Goal: Task Accomplishment & Management: Manage account settings

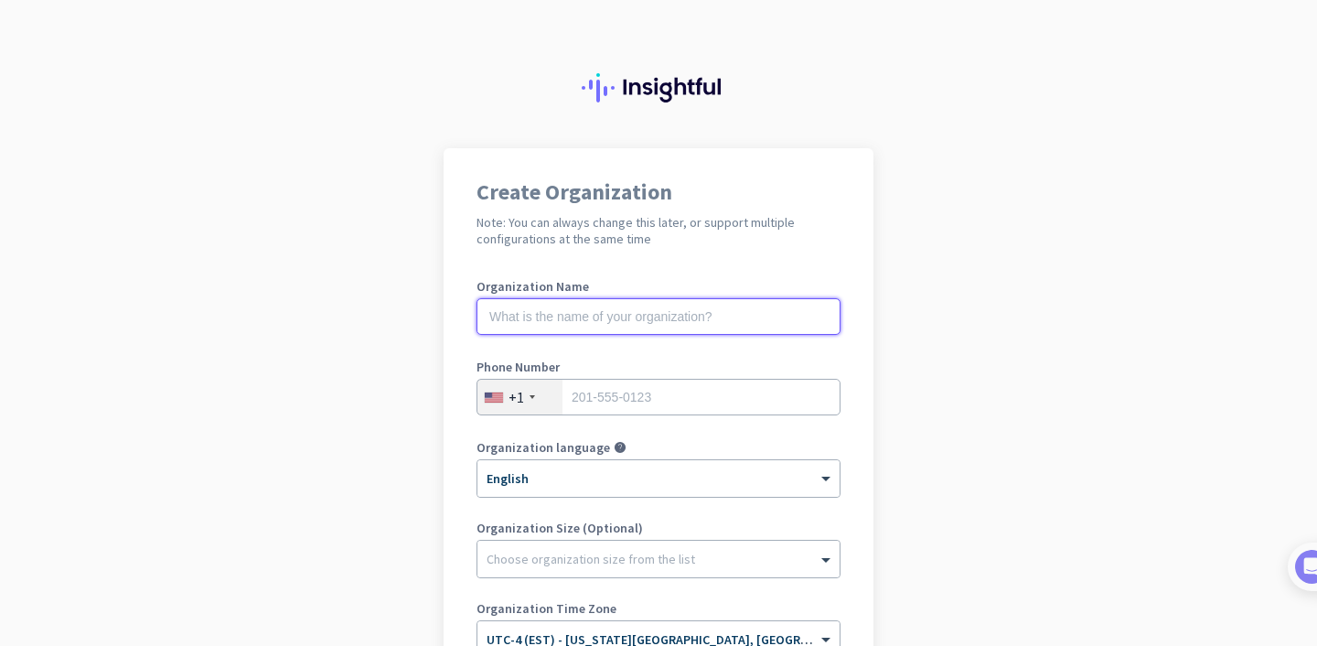
click at [701, 330] on input "text" at bounding box center [659, 316] width 364 height 37
type input "Mercor"
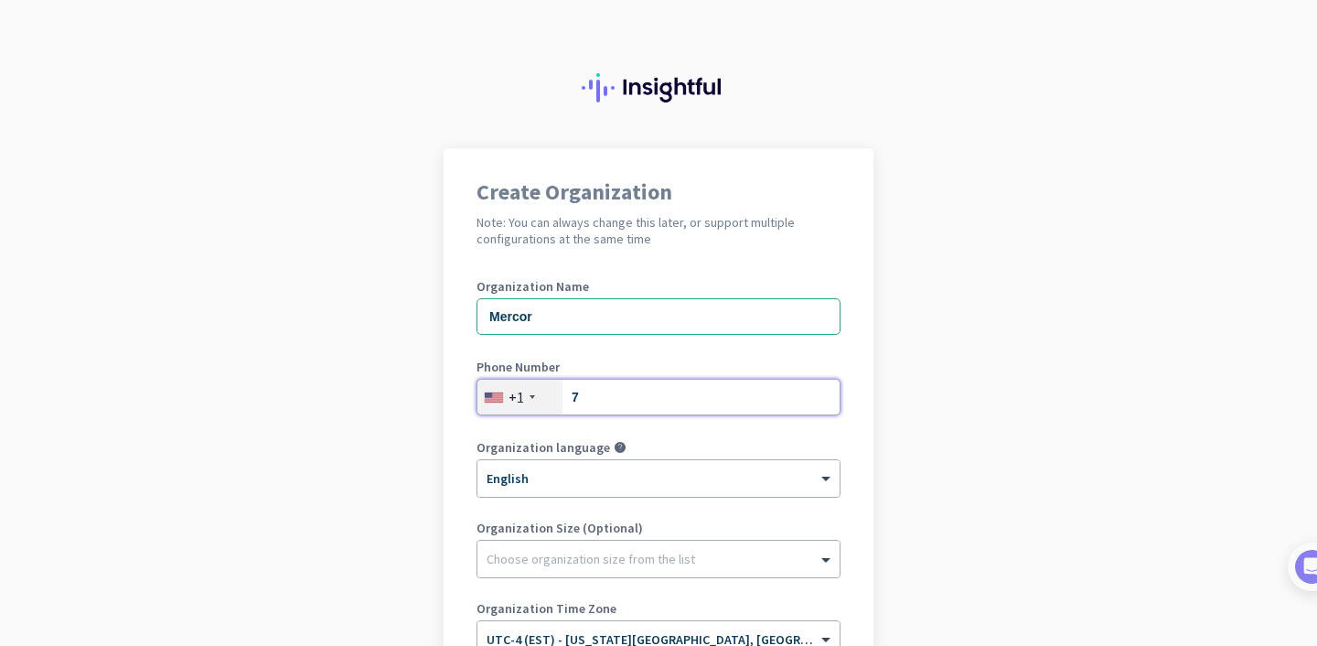
type input "7575722497"
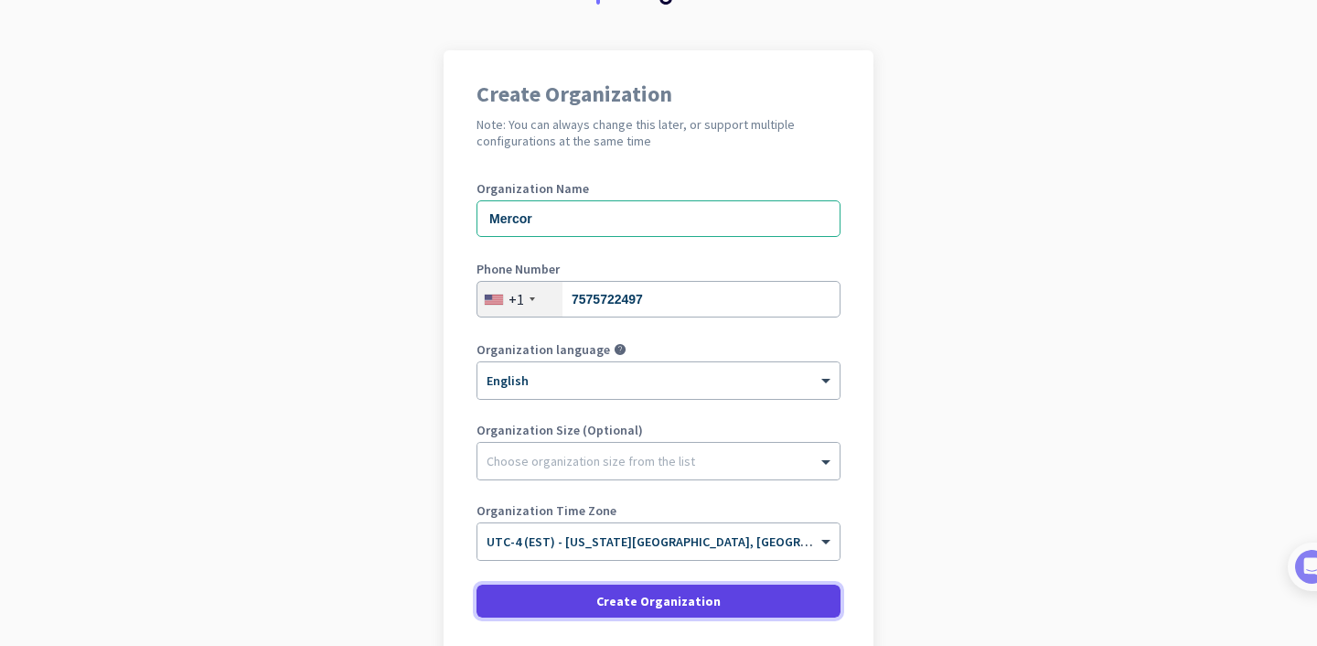
click at [653, 606] on span "Create Organization" at bounding box center [658, 601] width 124 height 18
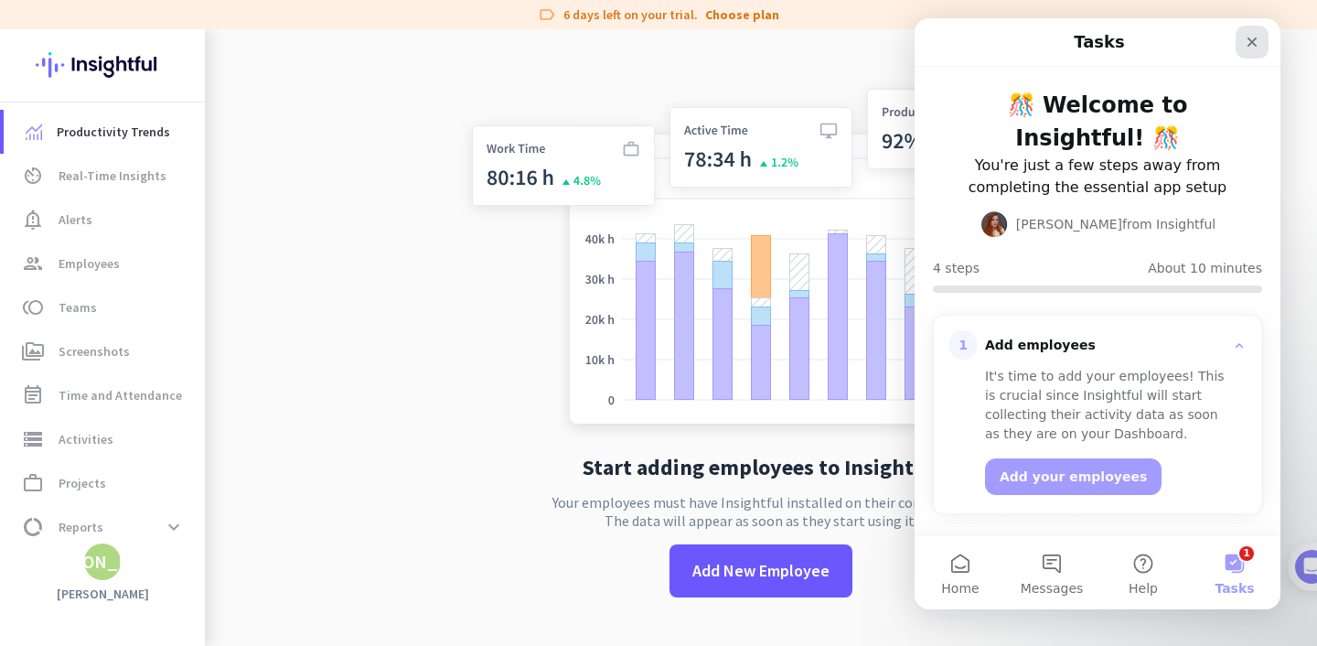
click at [1247, 50] on div "Close" at bounding box center [1252, 42] width 33 height 33
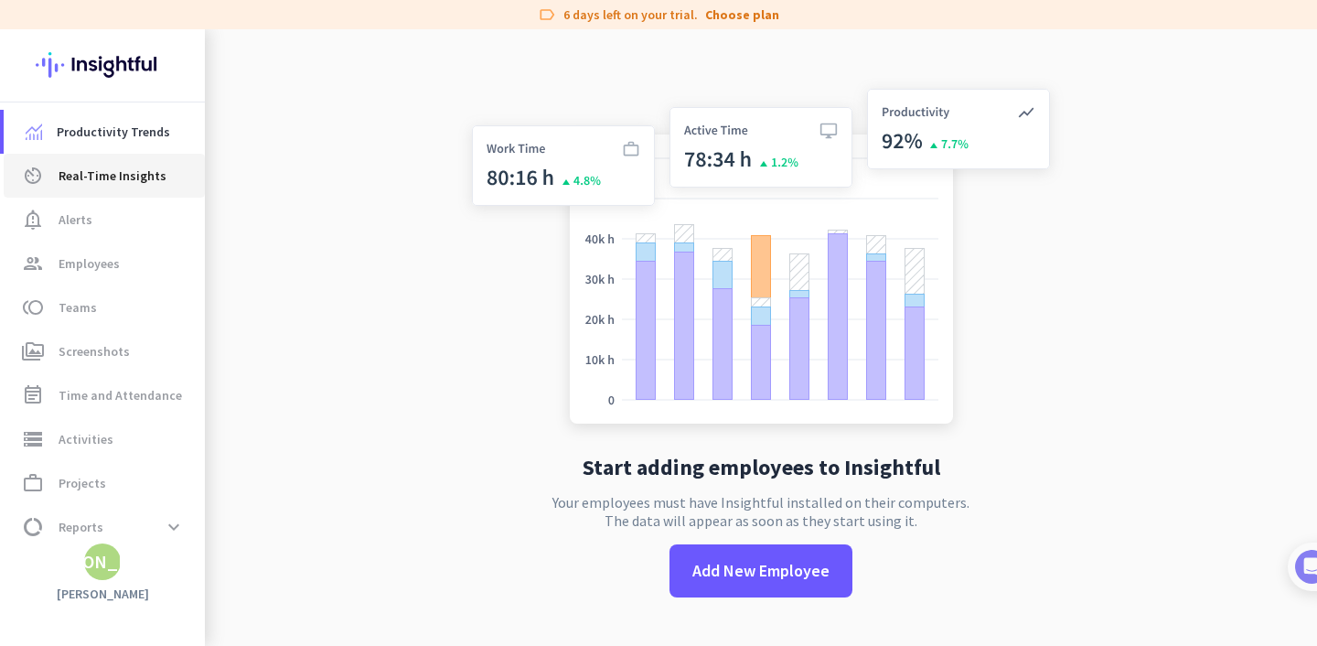
click at [141, 183] on span "Real-Time Insights" at bounding box center [113, 176] width 108 height 22
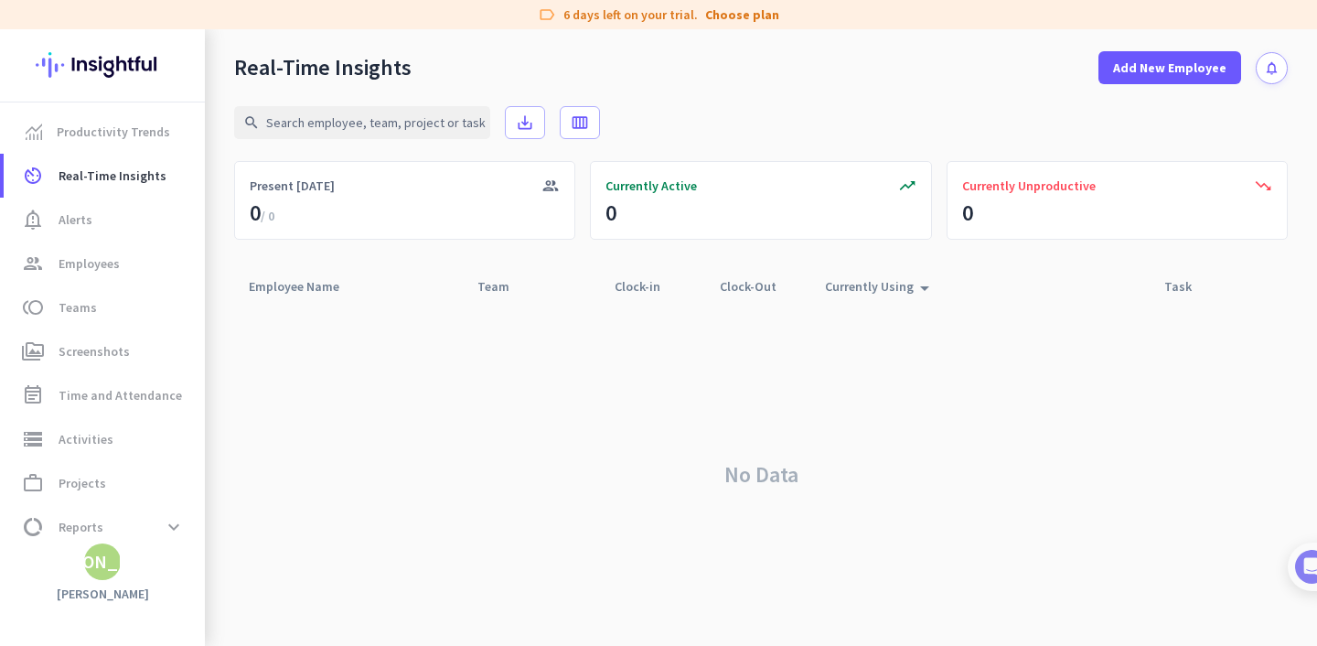
click at [1272, 68] on icon "notifications" at bounding box center [1272, 68] width 16 height 16
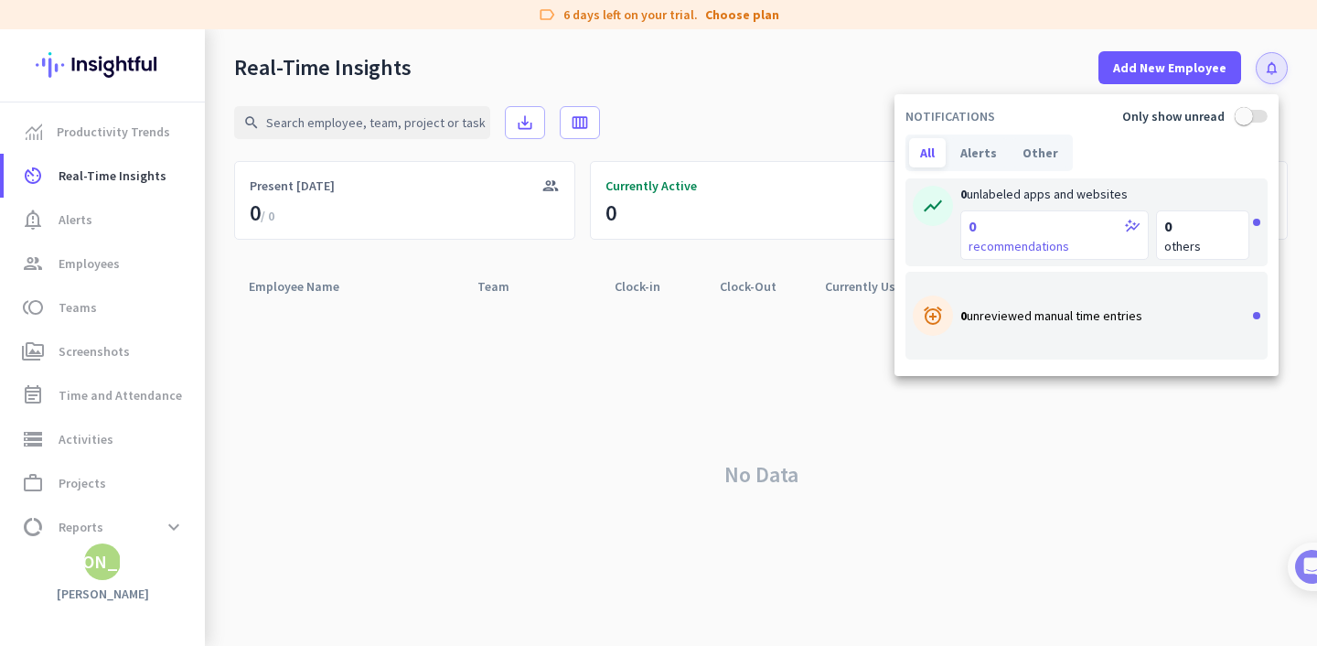
click at [1273, 58] on div at bounding box center [658, 323] width 1317 height 646
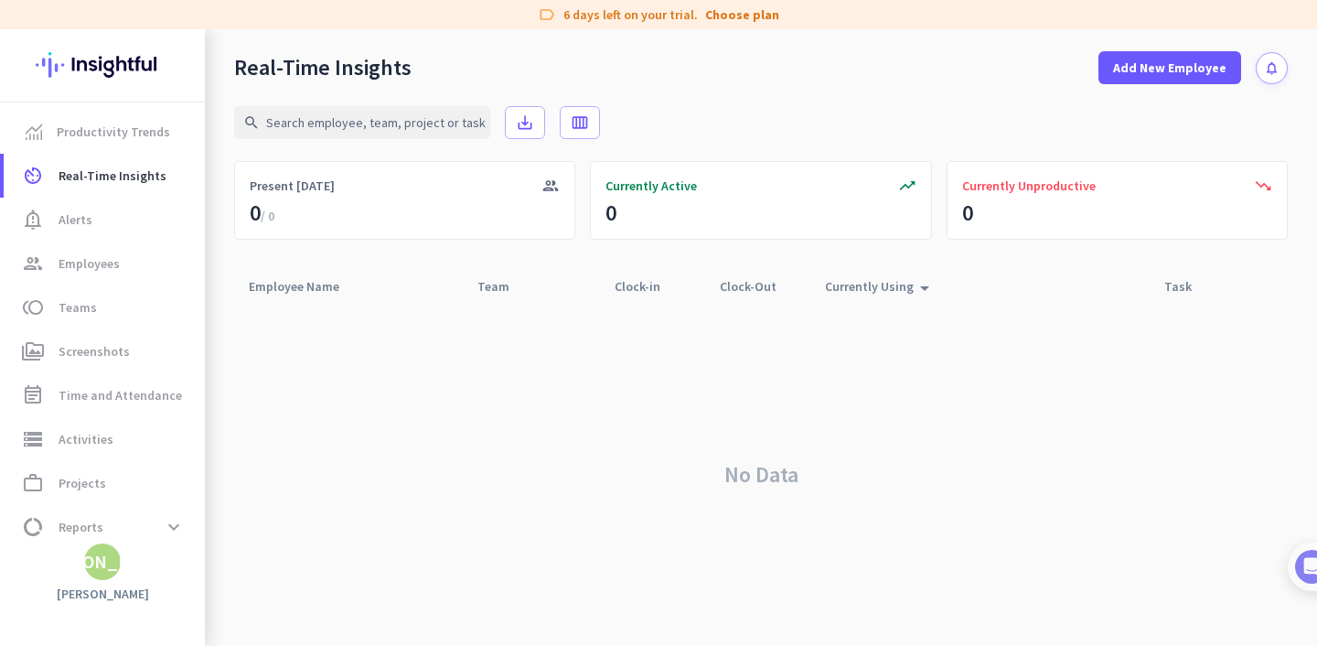
click at [109, 585] on div "Productivity Trends av_timer Real-Time Insights notification_important Alerts g…" at bounding box center [102, 337] width 205 height 617
click at [110, 553] on div "JA" at bounding box center [103, 562] width 138 height 18
click at [173, 537] on span "Sign out" at bounding box center [200, 526] width 140 height 33
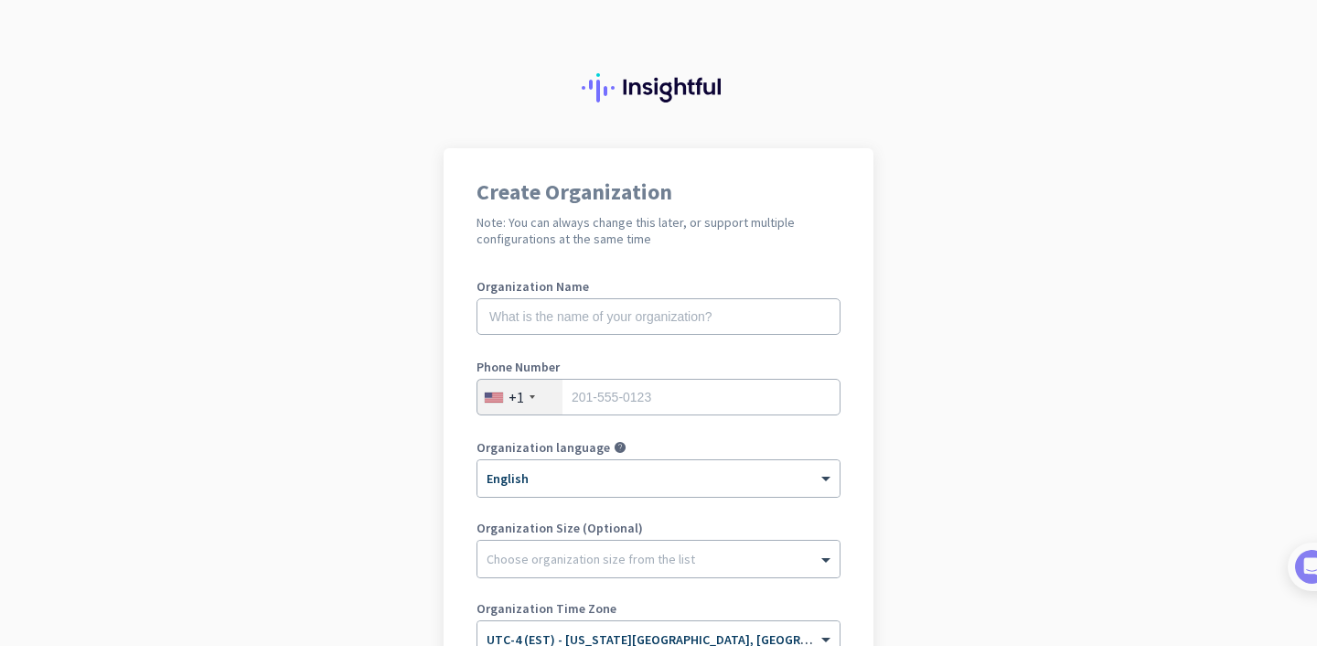
scroll to position [240, 0]
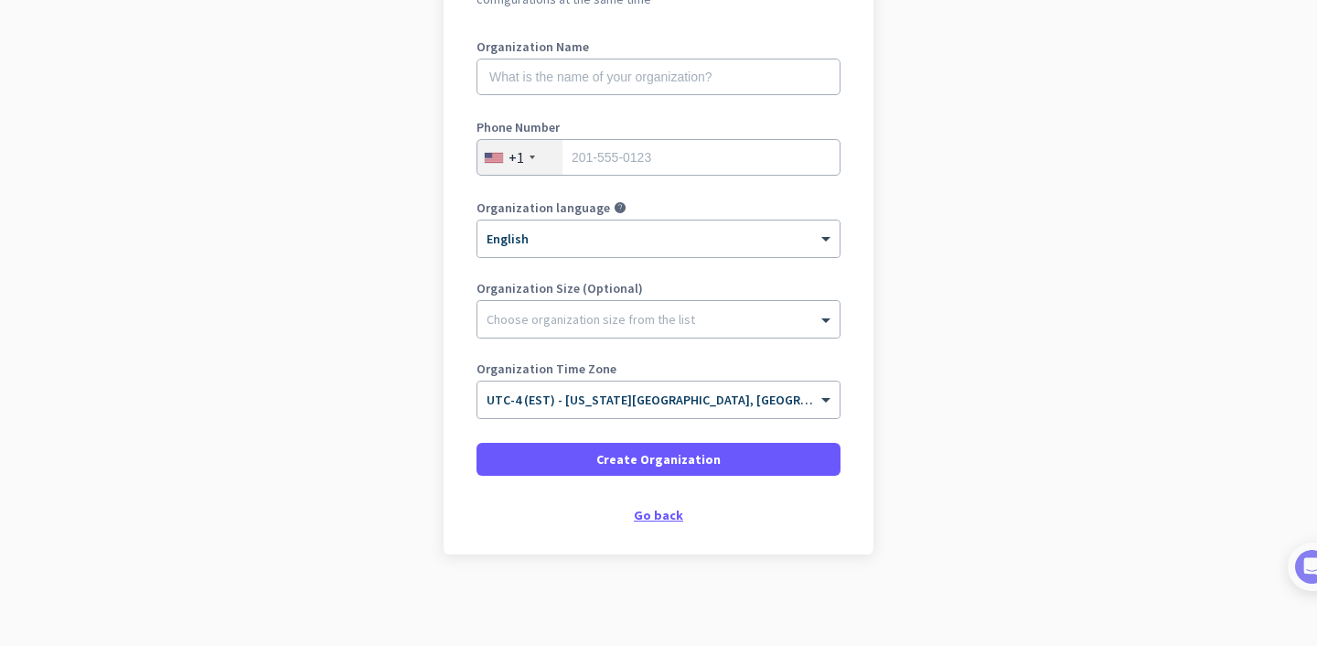
click at [639, 515] on div "Go back" at bounding box center [659, 515] width 364 height 13
